Goal: Navigation & Orientation: Find specific page/section

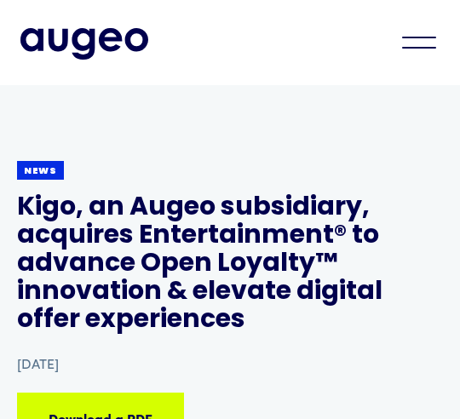
click at [422, 54] on div "menu" at bounding box center [419, 42] width 60 height 37
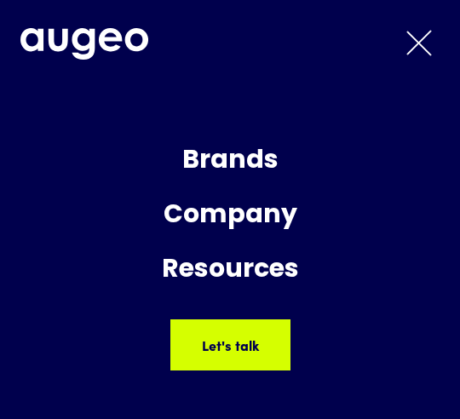
click at [257, 163] on div "Brands" at bounding box center [229, 162] width 451 height 46
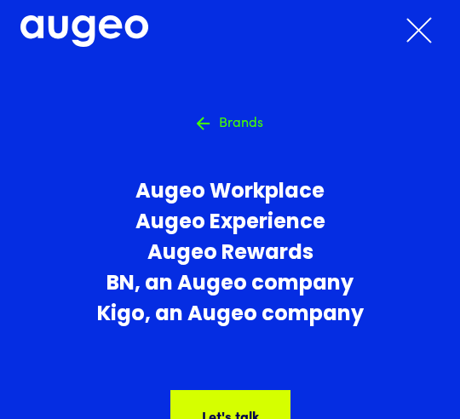
scroll to position [308, 0]
click at [418, 37] on div "menu" at bounding box center [419, 29] width 60 height 37
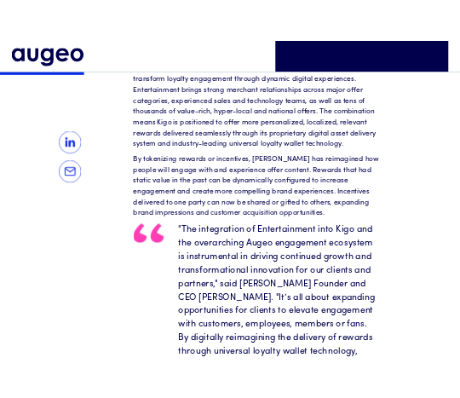
scroll to position [807, 0]
